Goal: Information Seeking & Learning: Find specific fact

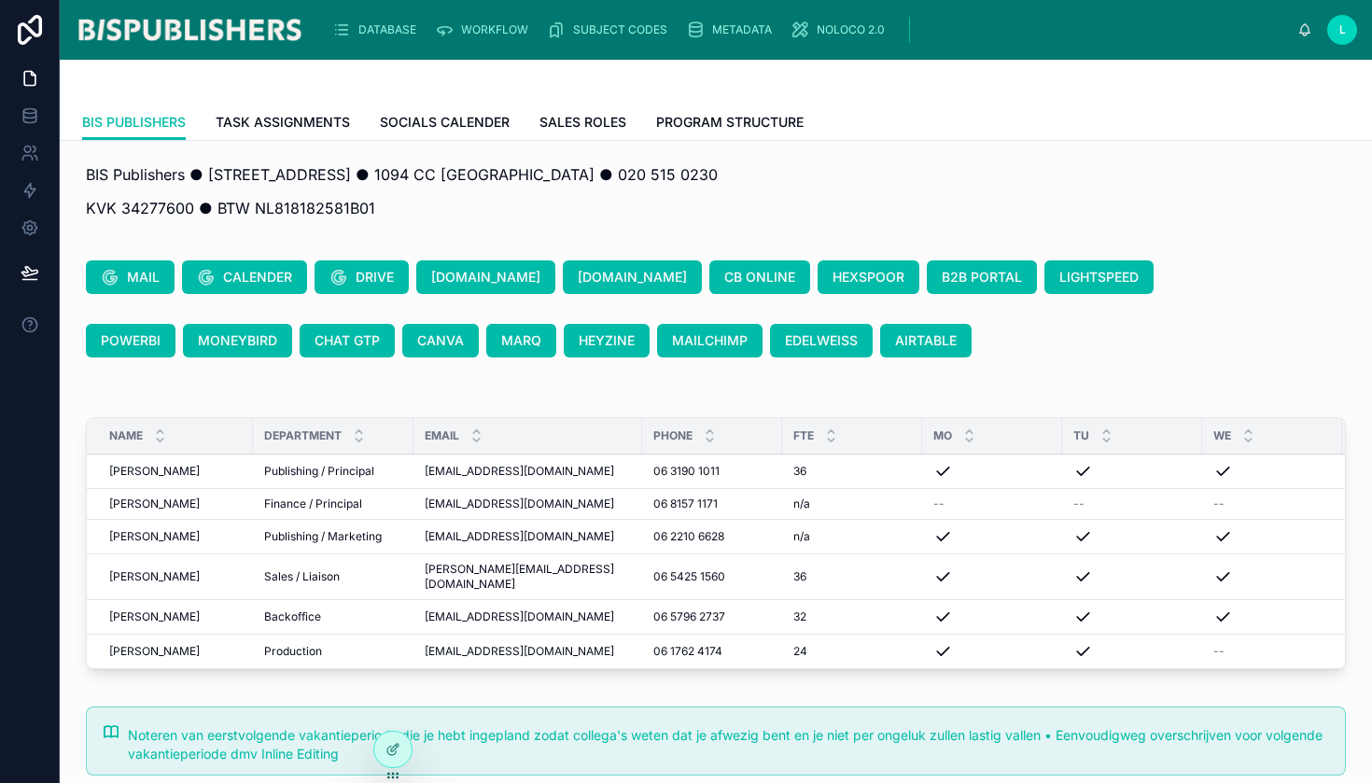
click at [363, 31] on span "DATABASE" at bounding box center [387, 29] width 58 height 15
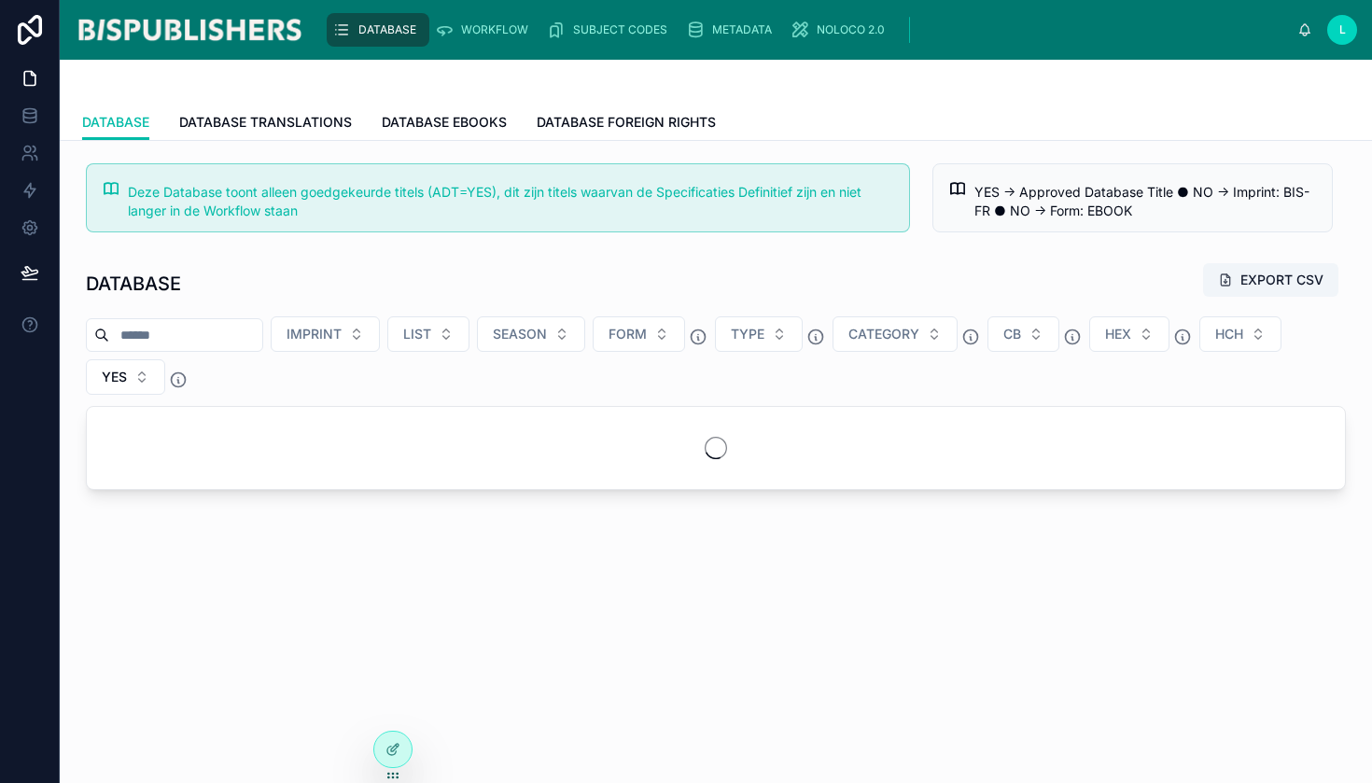
click at [231, 342] on input "text" at bounding box center [185, 335] width 153 height 26
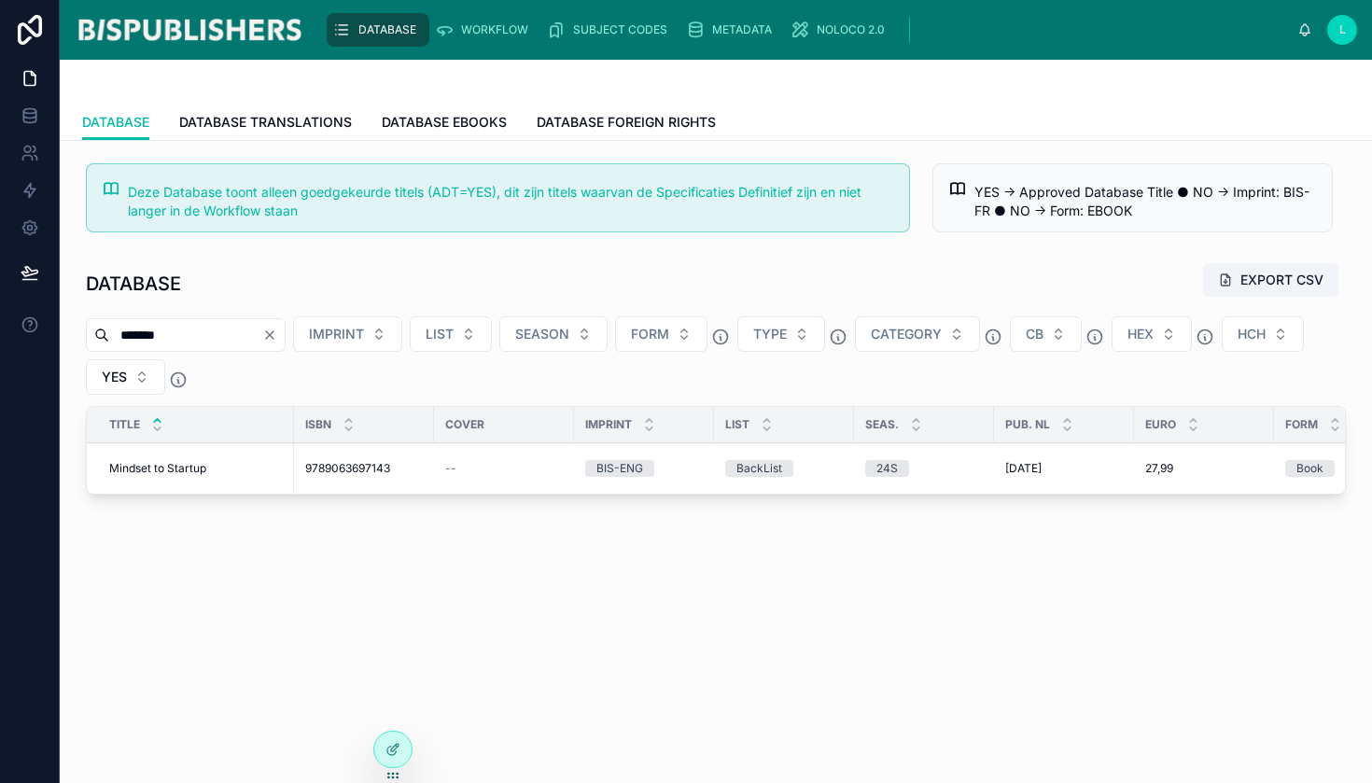
type input "*******"
click at [185, 464] on span "Mindset to Startup" at bounding box center [157, 468] width 97 height 15
click at [489, 32] on span "WORKFLOW" at bounding box center [494, 29] width 67 height 15
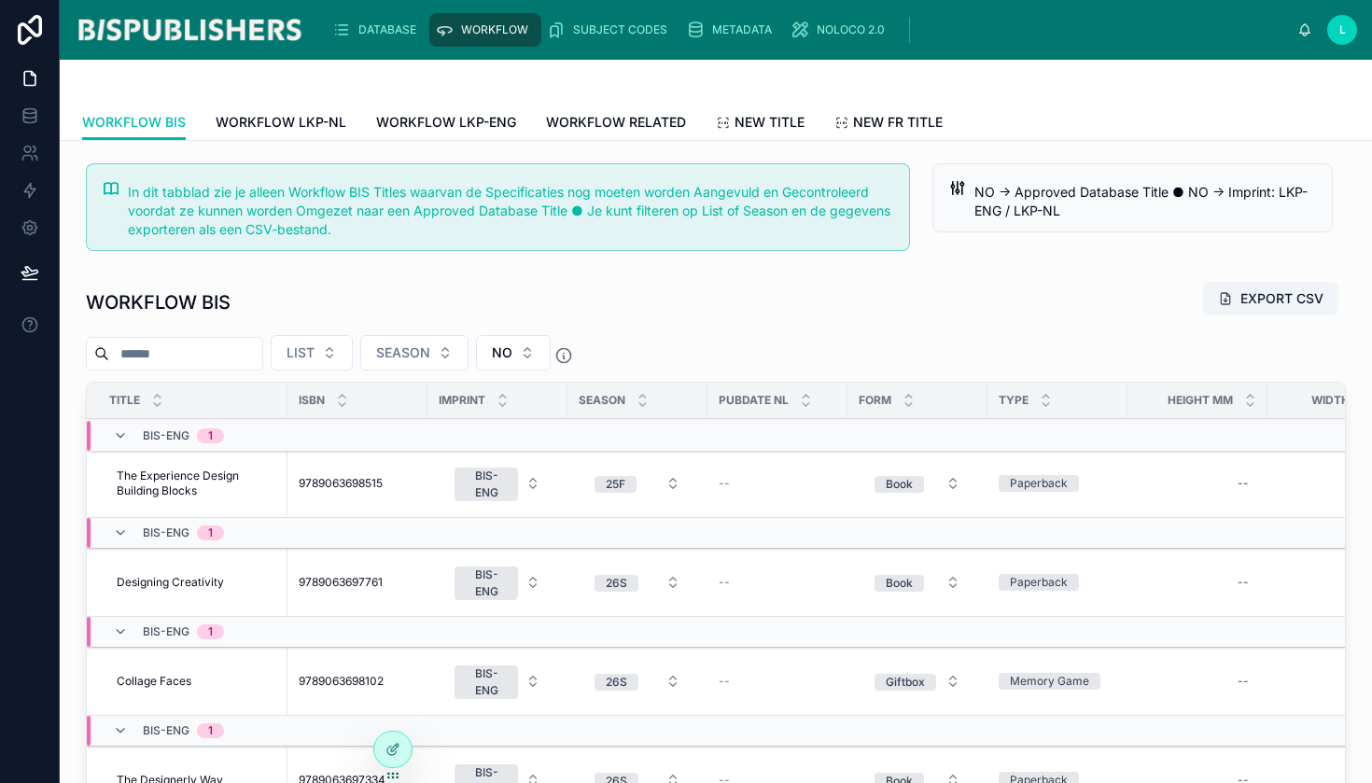
click at [232, 362] on input "text" at bounding box center [185, 354] width 153 height 26
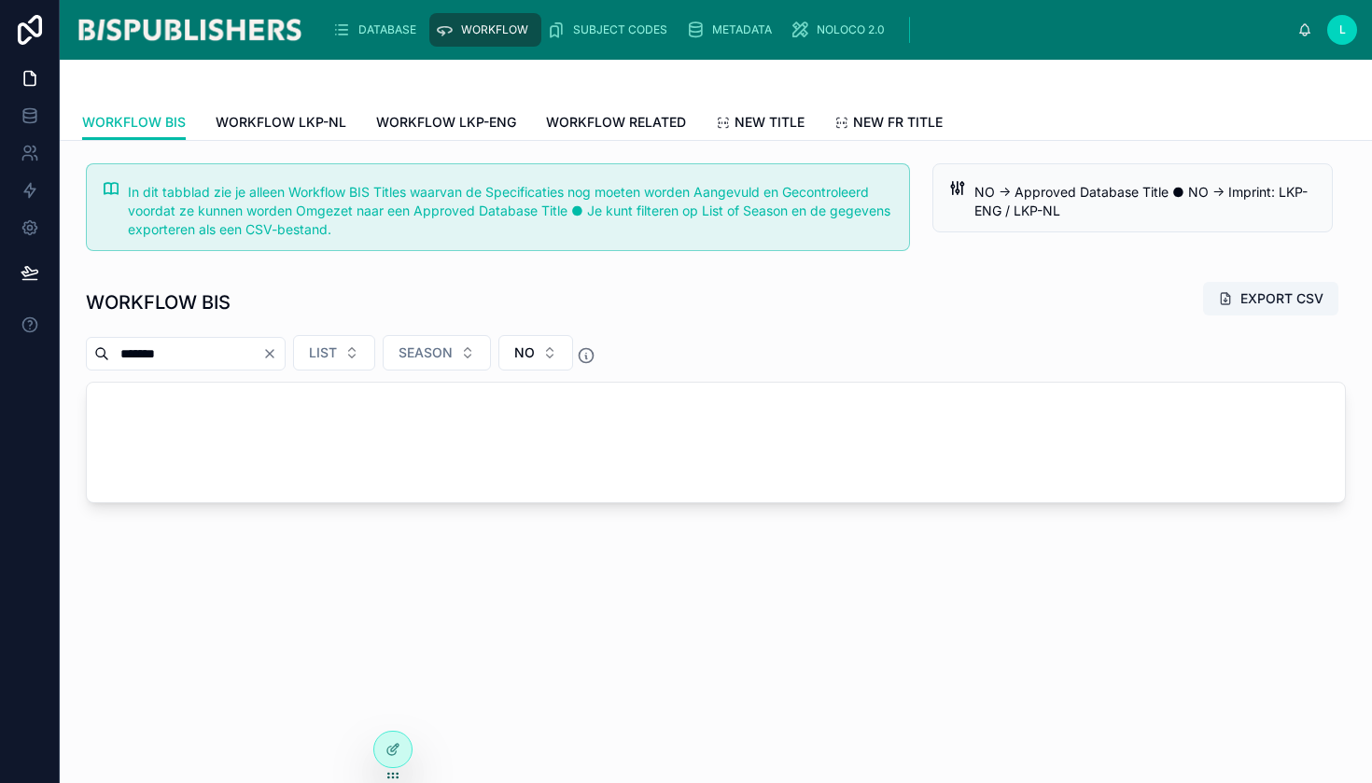
type input "*******"
click at [385, 37] on div "DATABASE" at bounding box center [377, 30] width 91 height 30
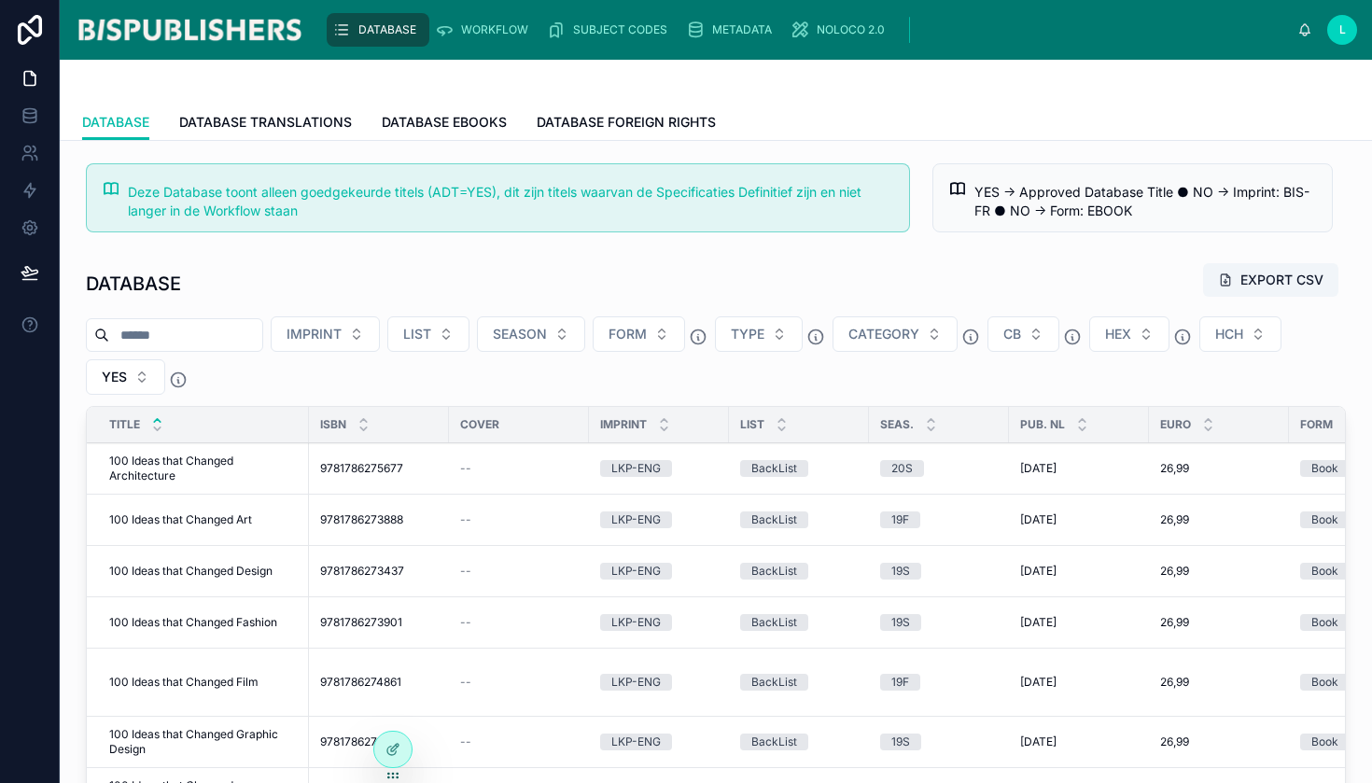
click at [175, 335] on input "text" at bounding box center [185, 335] width 153 height 26
click at [439, 114] on span "DATABASE EBOOKS" at bounding box center [444, 122] width 125 height 19
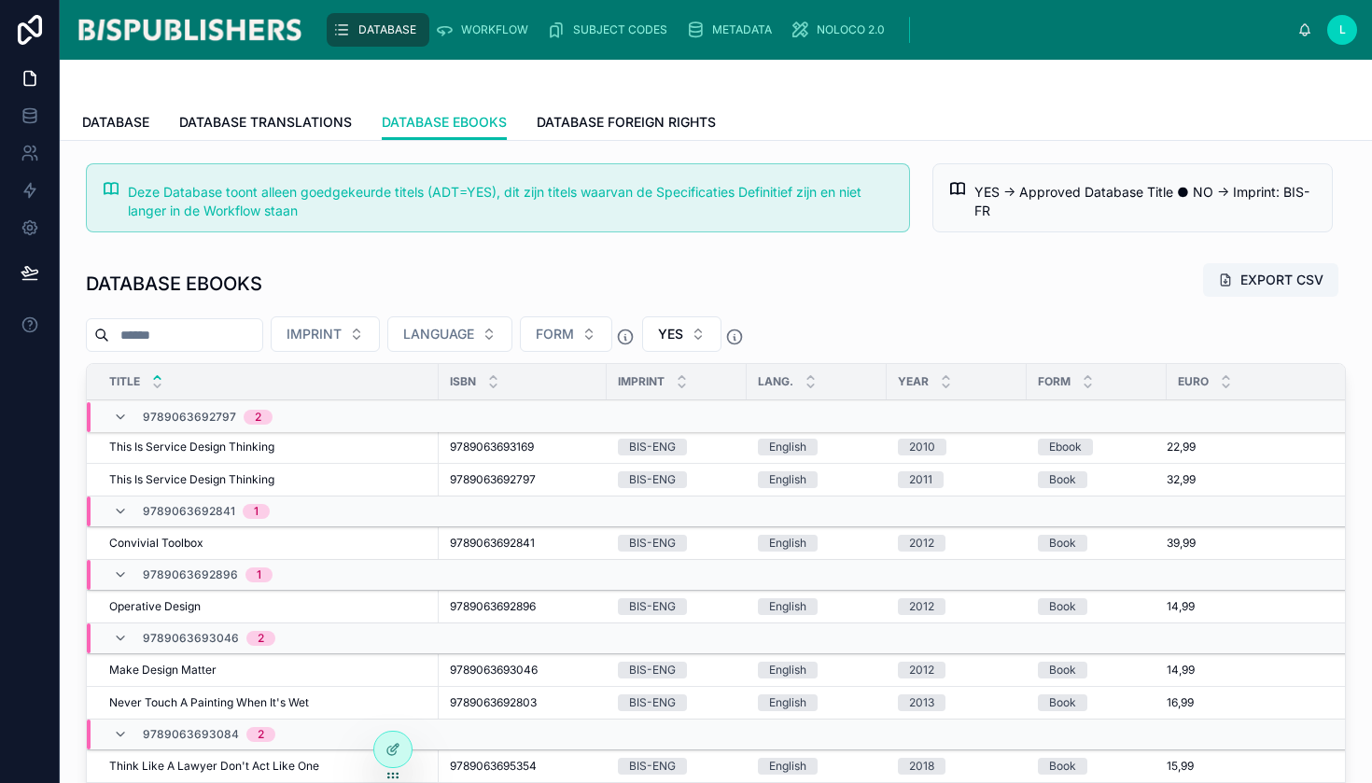
click at [180, 336] on input "text" at bounding box center [185, 335] width 153 height 26
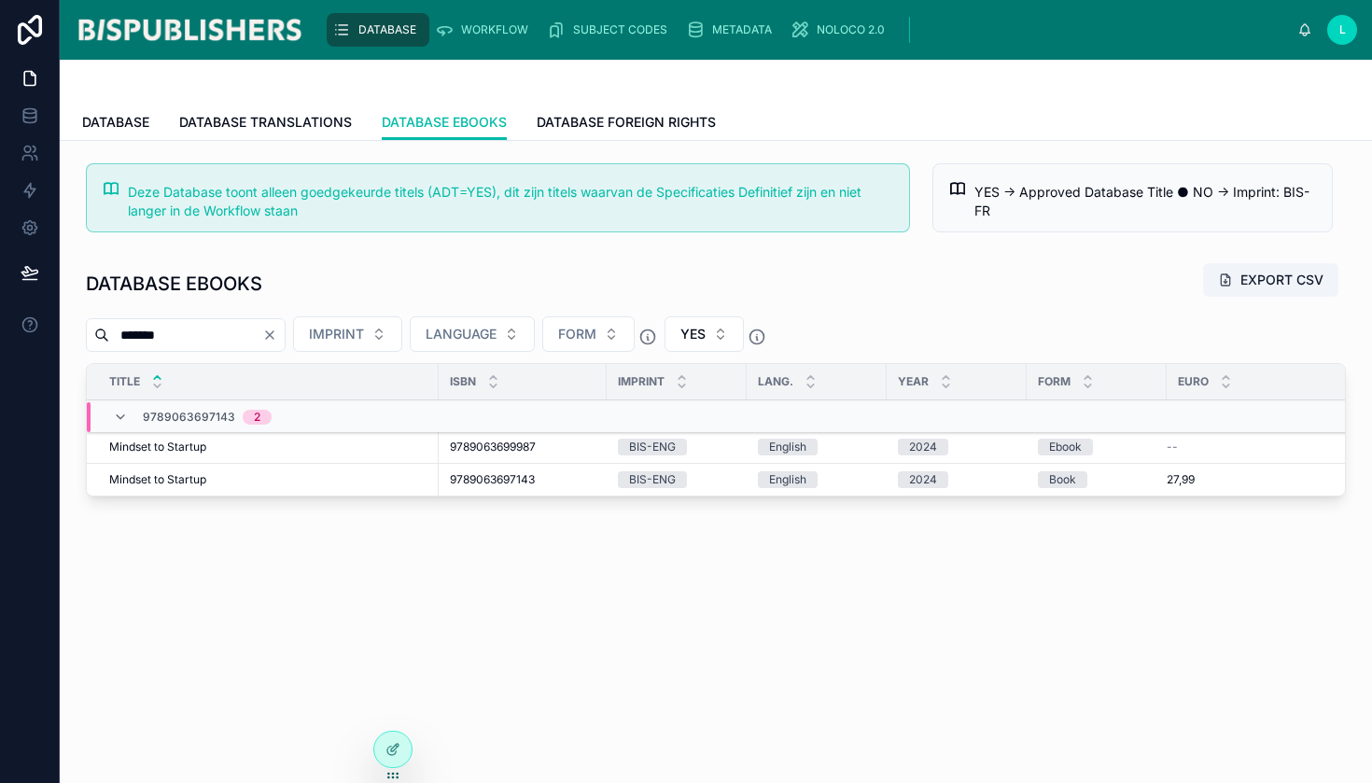
type input "*******"
click at [164, 441] on span "Mindset to Startup" at bounding box center [157, 447] width 97 height 15
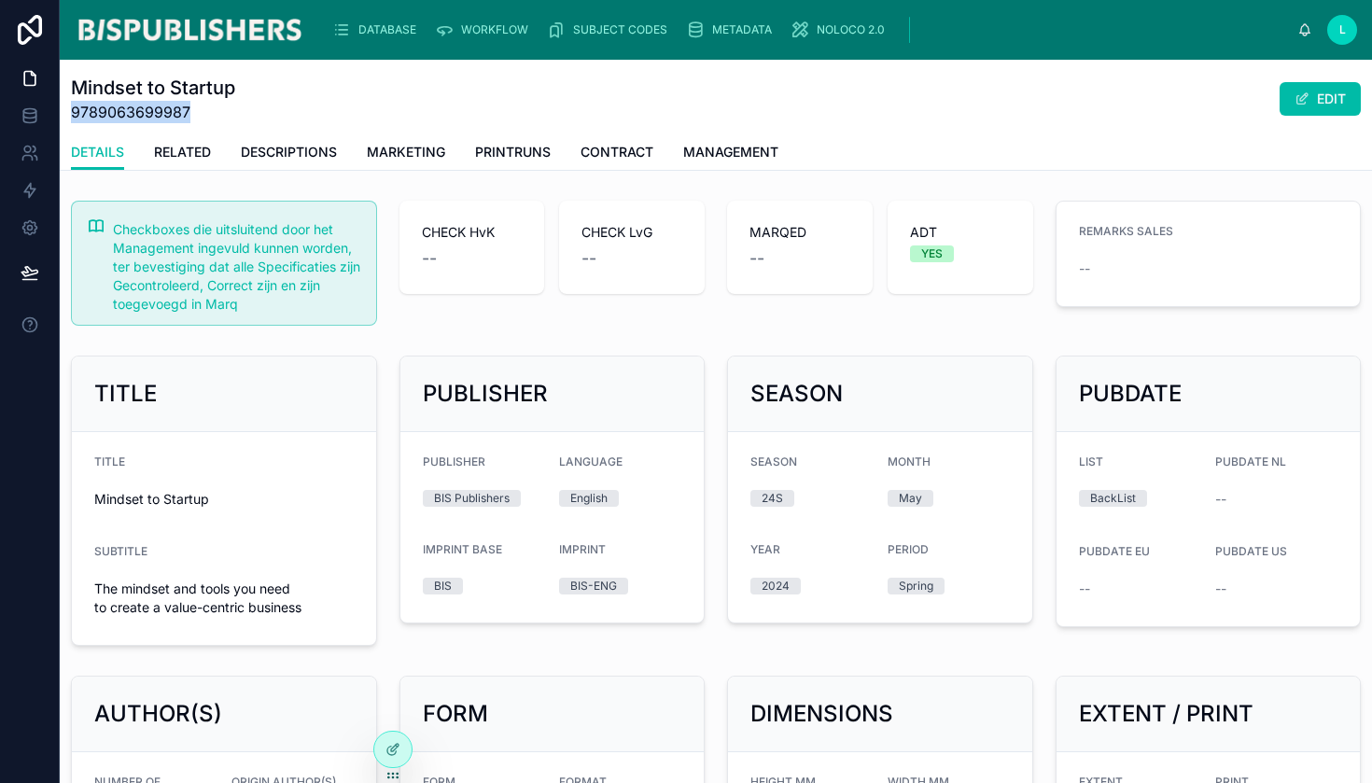
drag, startPoint x: 196, startPoint y: 106, endPoint x: 74, endPoint y: 112, distance: 122.4
click at [74, 112] on span "9789063699987" at bounding box center [153, 112] width 164 height 22
copy span "9789063699987"
